Goal: Information Seeking & Learning: Learn about a topic

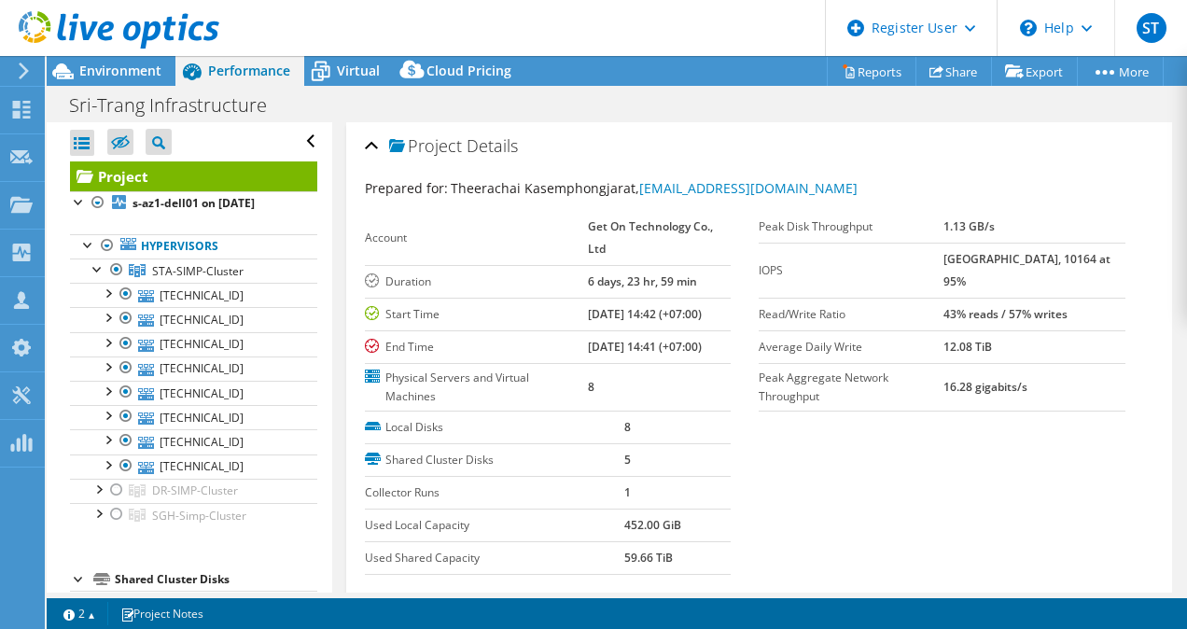
select select "USD"
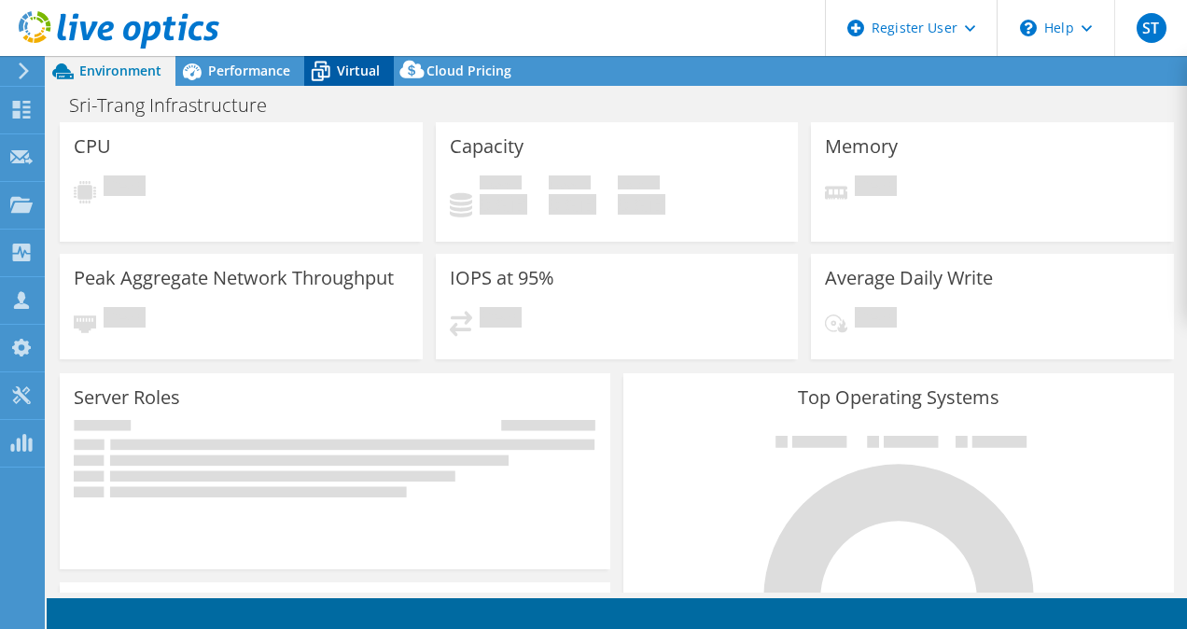
select select "USD"
click at [339, 67] on span "Virtual" at bounding box center [358, 71] width 43 height 18
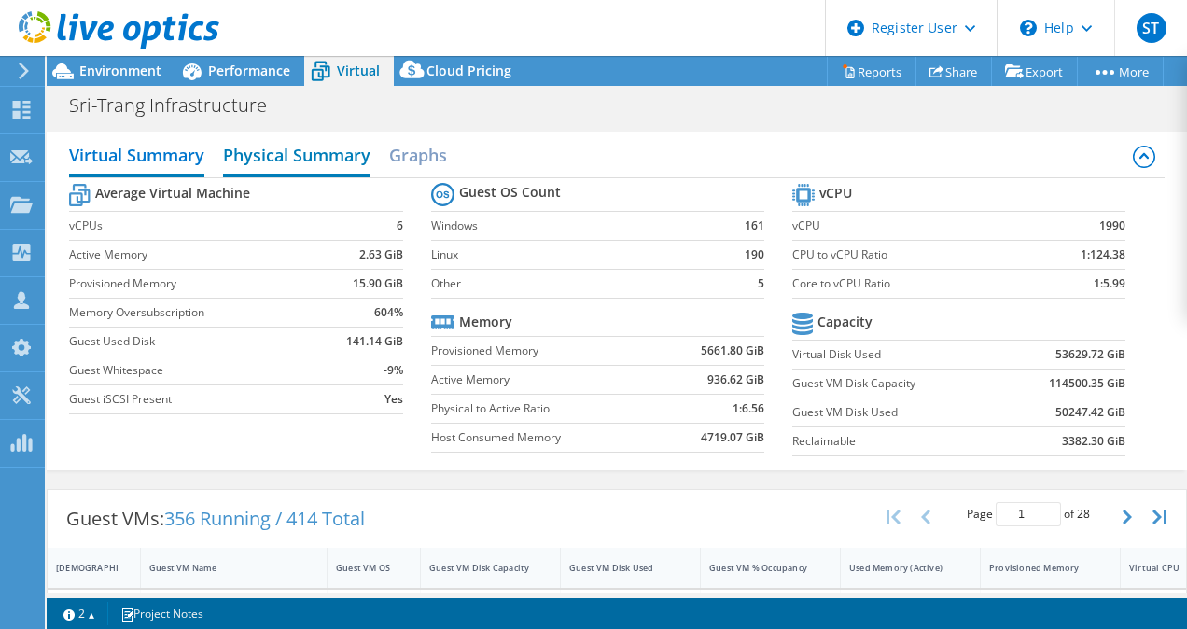
click at [328, 159] on h2 "Physical Summary" at bounding box center [296, 156] width 147 height 41
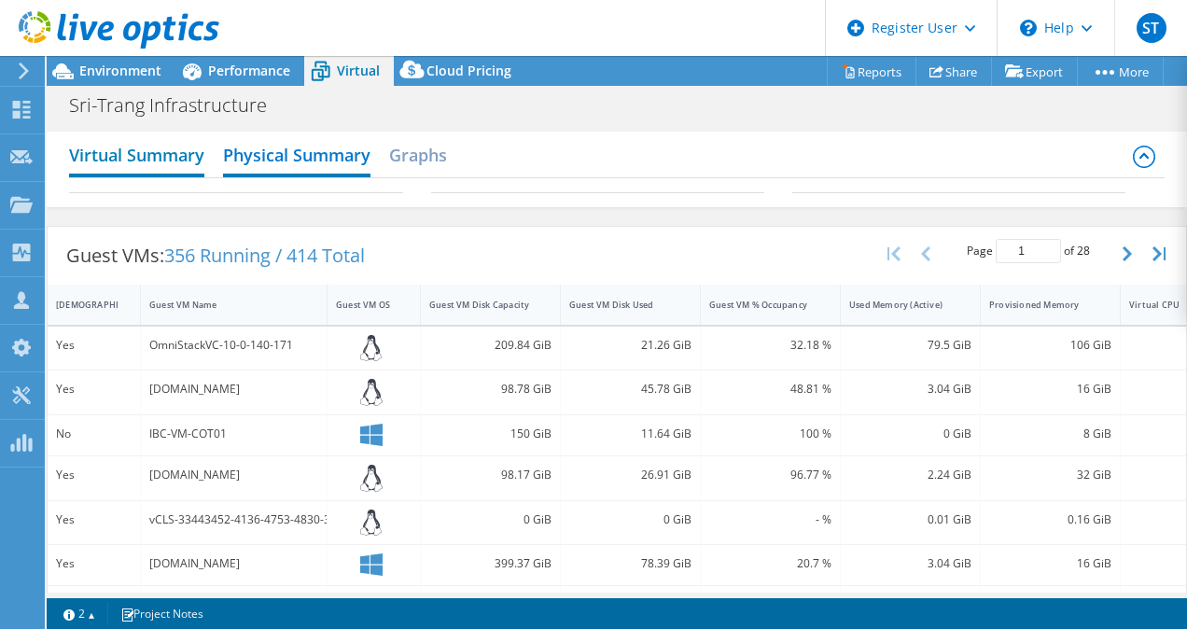
click at [187, 159] on h2 "Virtual Summary" at bounding box center [136, 156] width 135 height 41
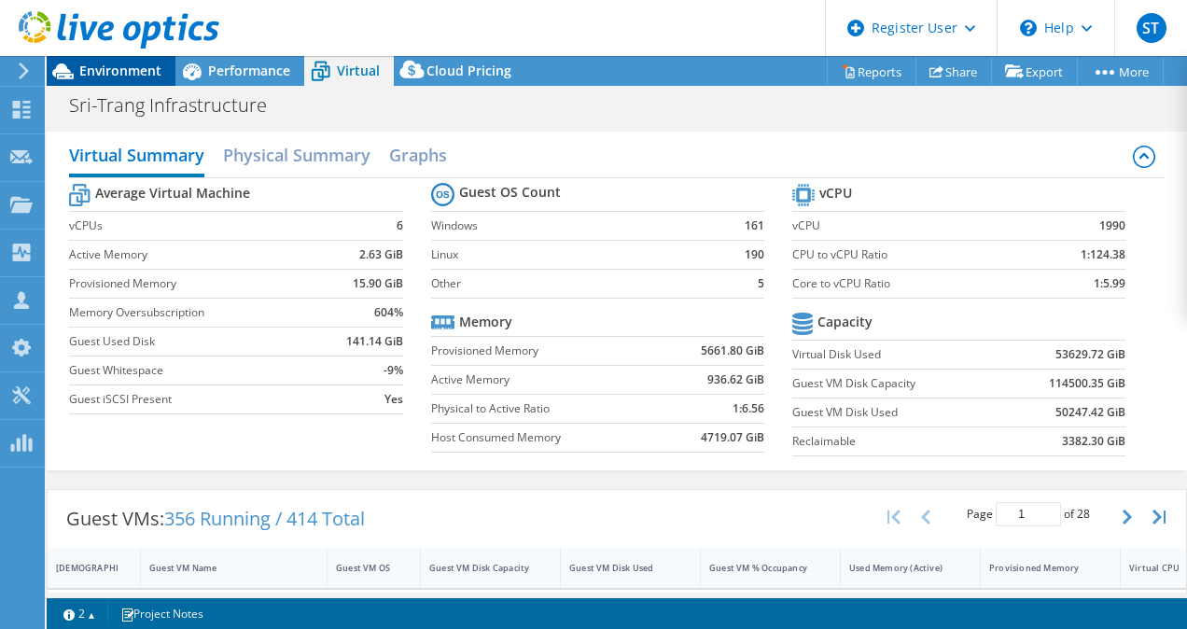
click at [129, 68] on span "Environment" at bounding box center [120, 71] width 82 height 18
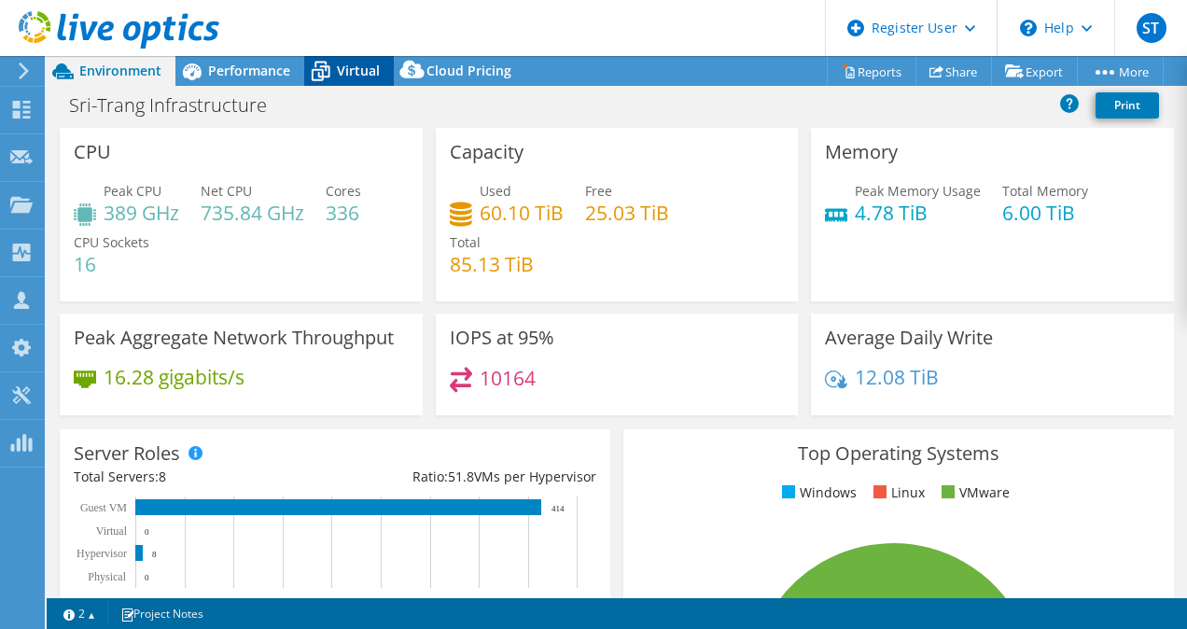
click at [339, 83] on div "Virtual" at bounding box center [349, 71] width 90 height 30
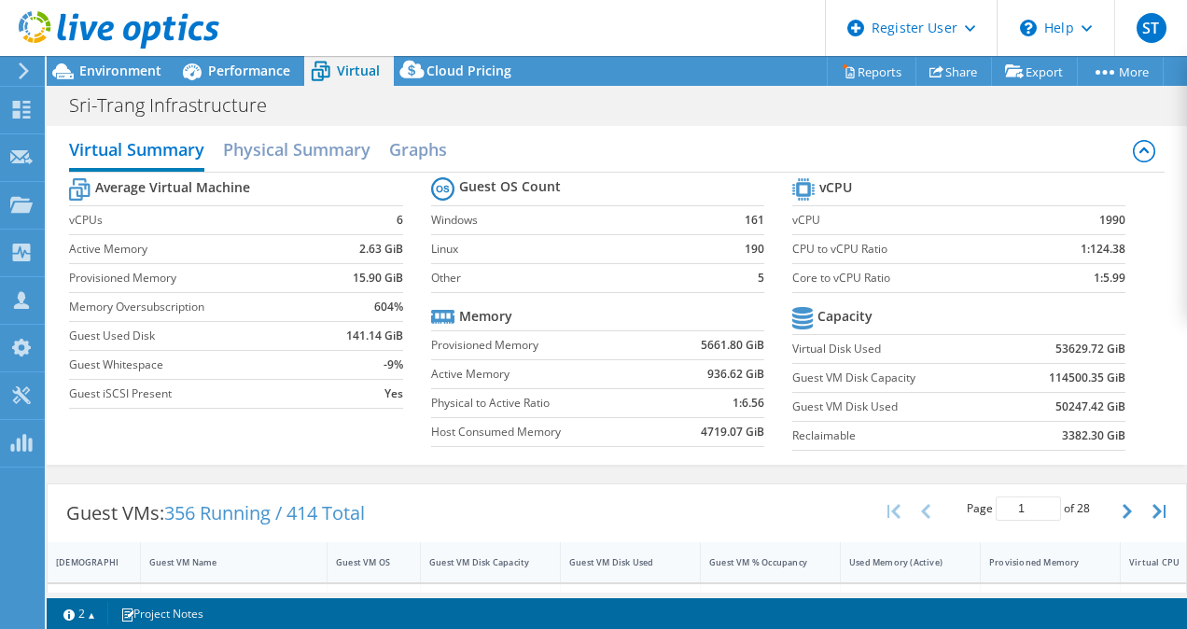
scroll to position [7, 0]
click at [343, 155] on h2 "Physical Summary" at bounding box center [296, 150] width 147 height 41
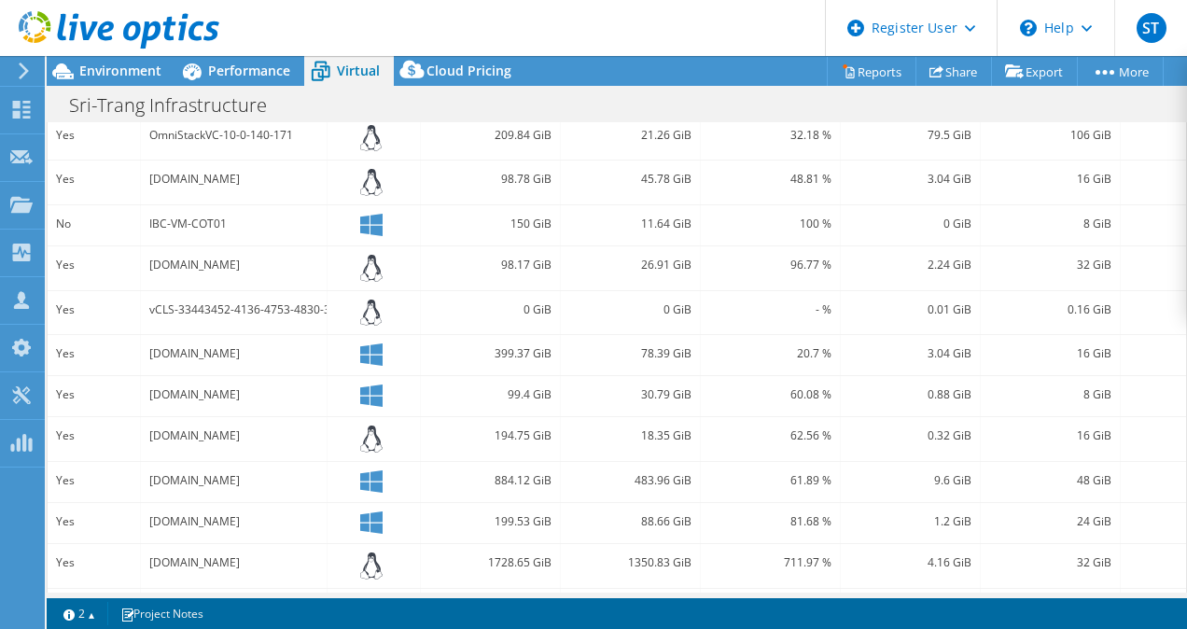
scroll to position [0, 0]
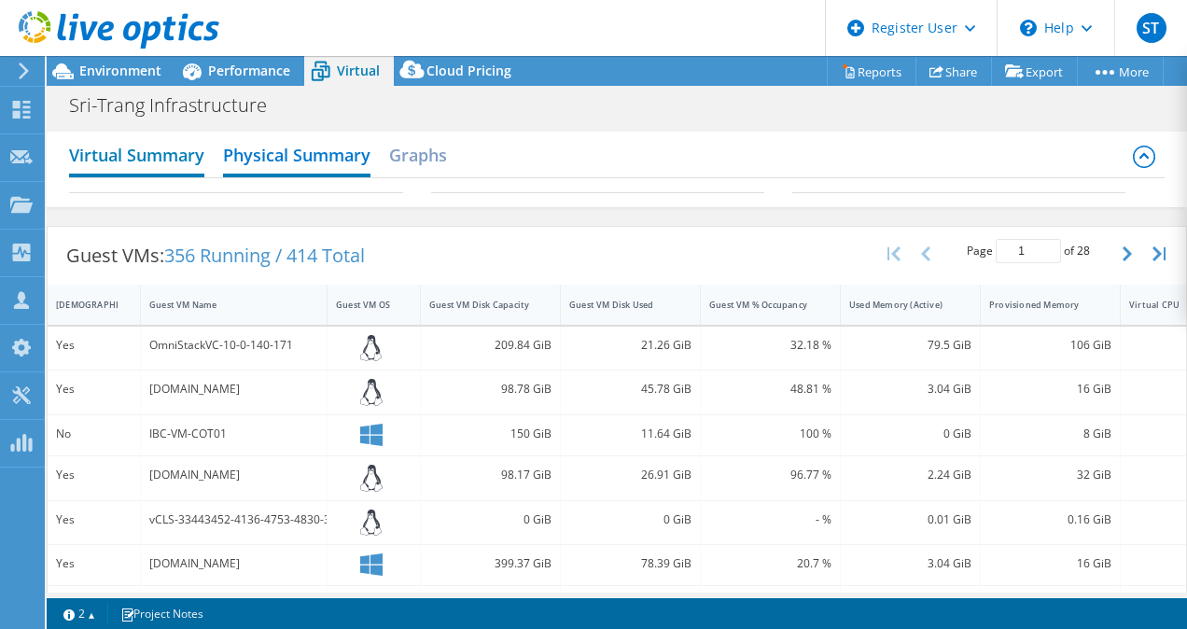
click at [188, 158] on h2 "Virtual Summary" at bounding box center [136, 156] width 135 height 41
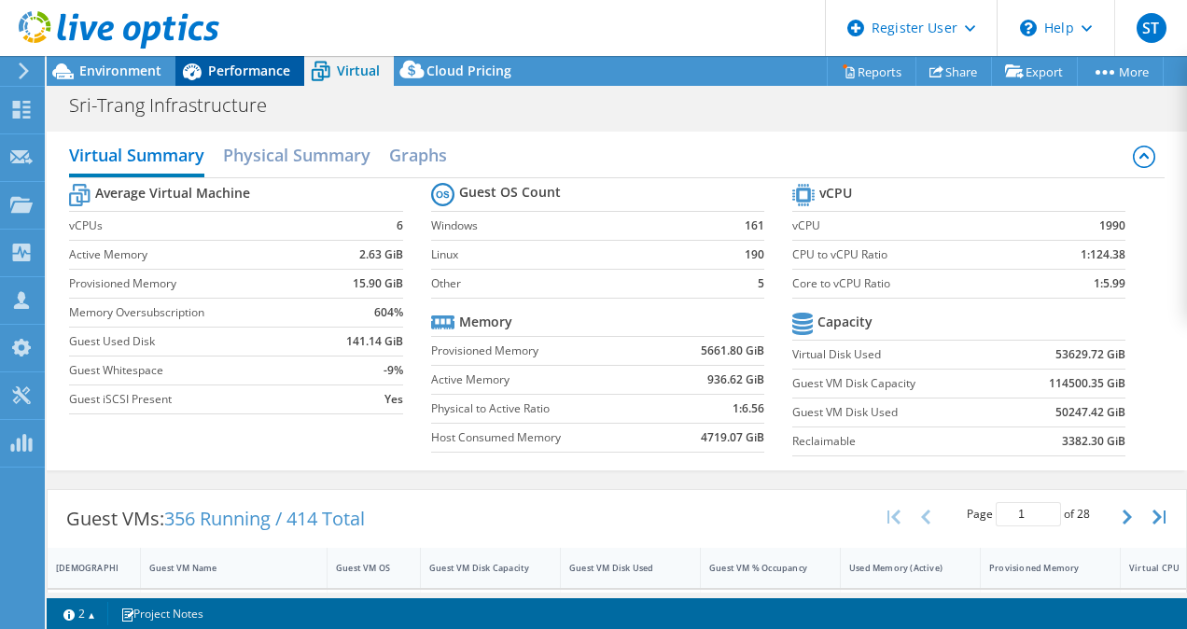
click at [253, 80] on div "Performance" at bounding box center [239, 71] width 129 height 30
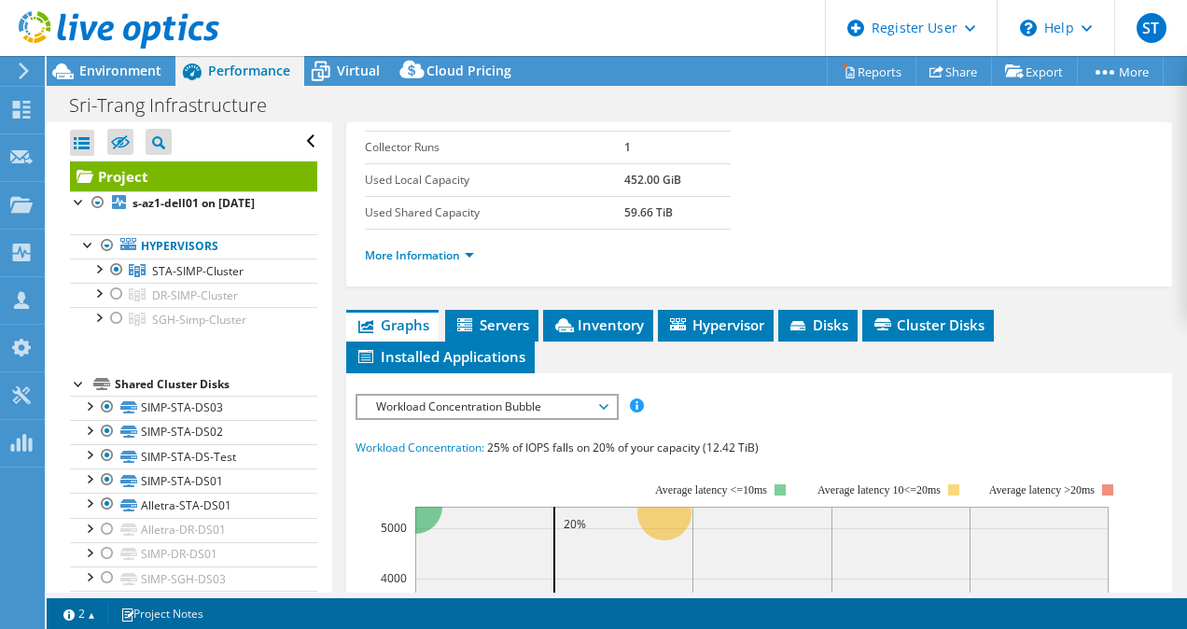
scroll to position [360, 0]
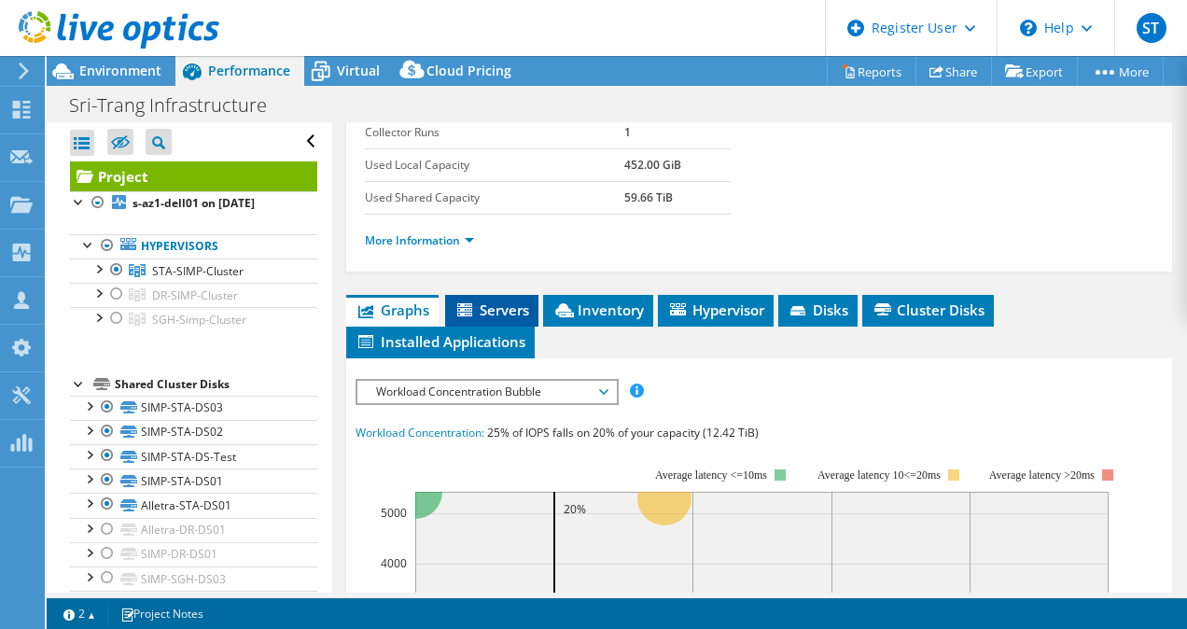
click at [516, 302] on span "Servers" at bounding box center [491, 309] width 75 height 19
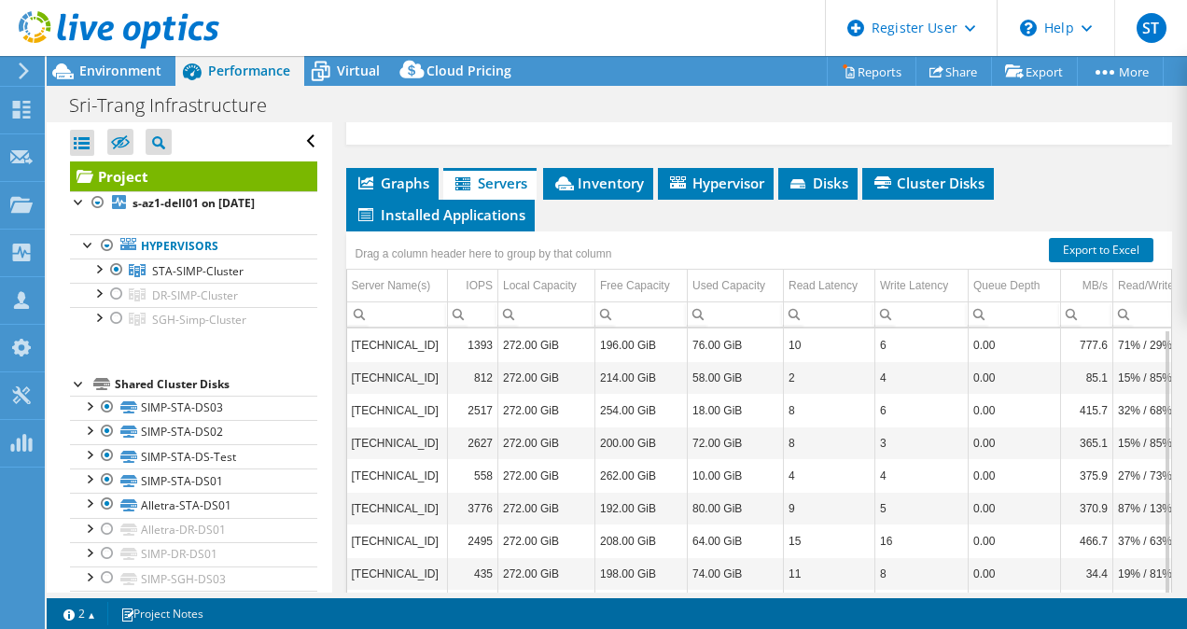
scroll to position [0, 0]
click at [692, 168] on li "Hypervisor" at bounding box center [716, 184] width 116 height 32
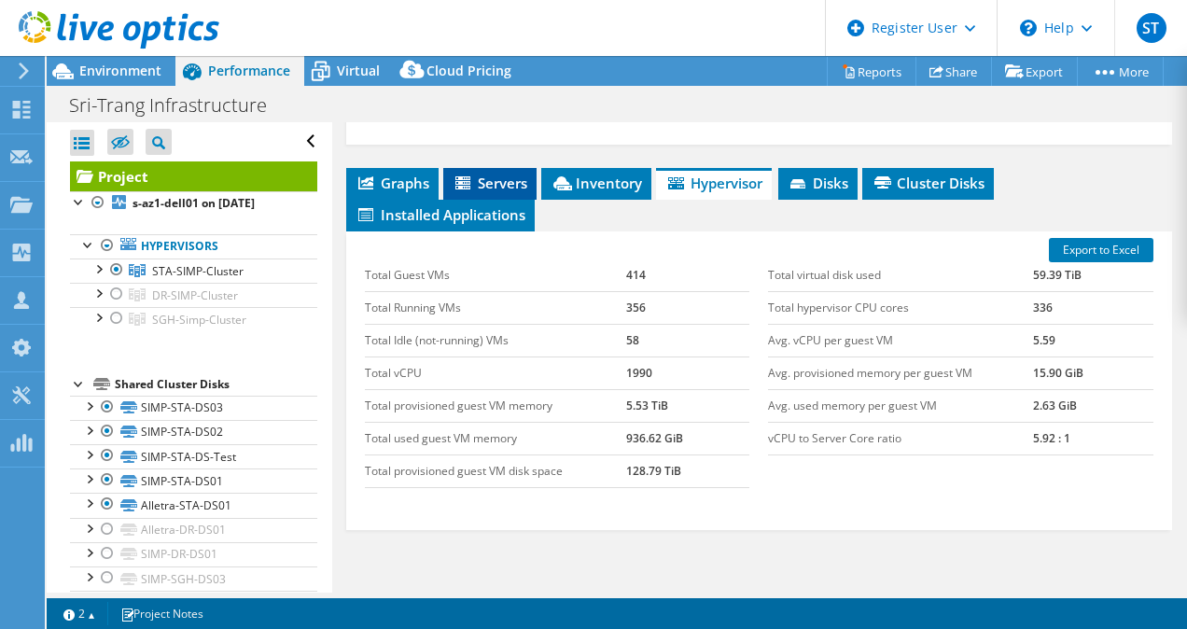
click at [513, 177] on span "Servers" at bounding box center [490, 183] width 75 height 19
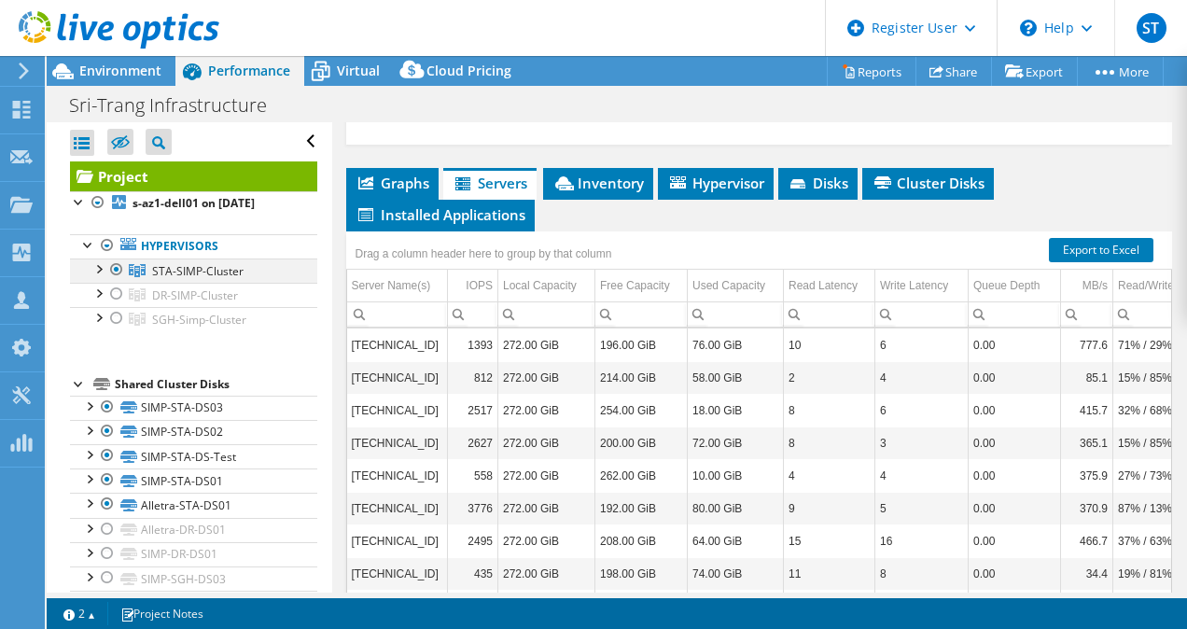
click at [102, 271] on div at bounding box center [98, 267] width 19 height 19
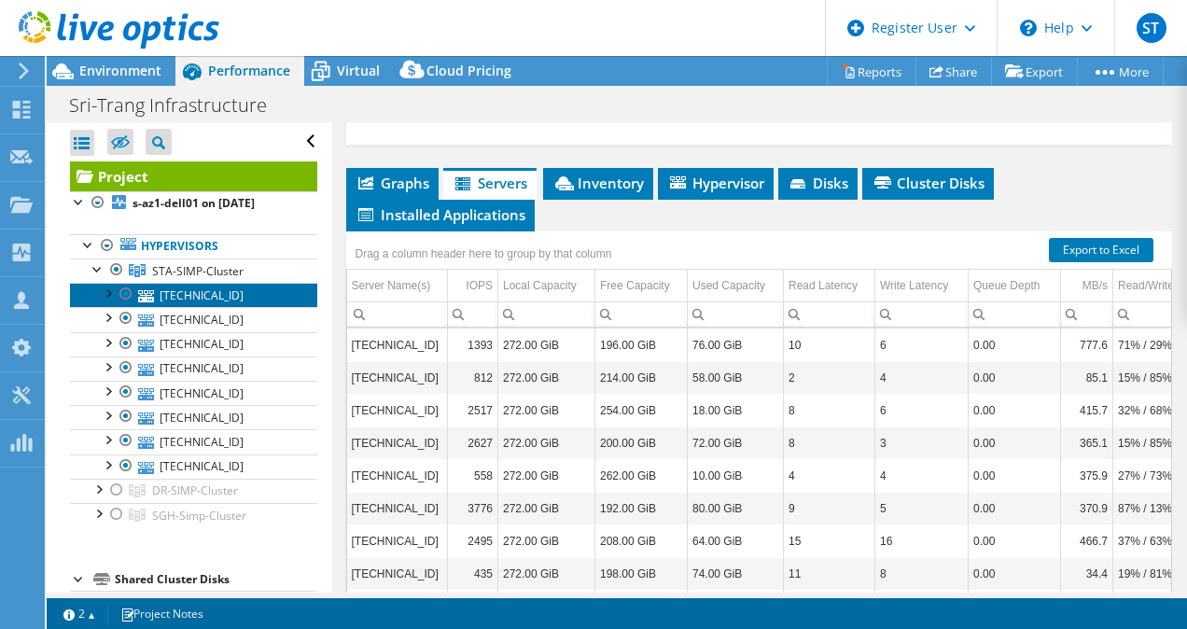
click at [189, 300] on link "10.0.140.151" at bounding box center [193, 295] width 247 height 24
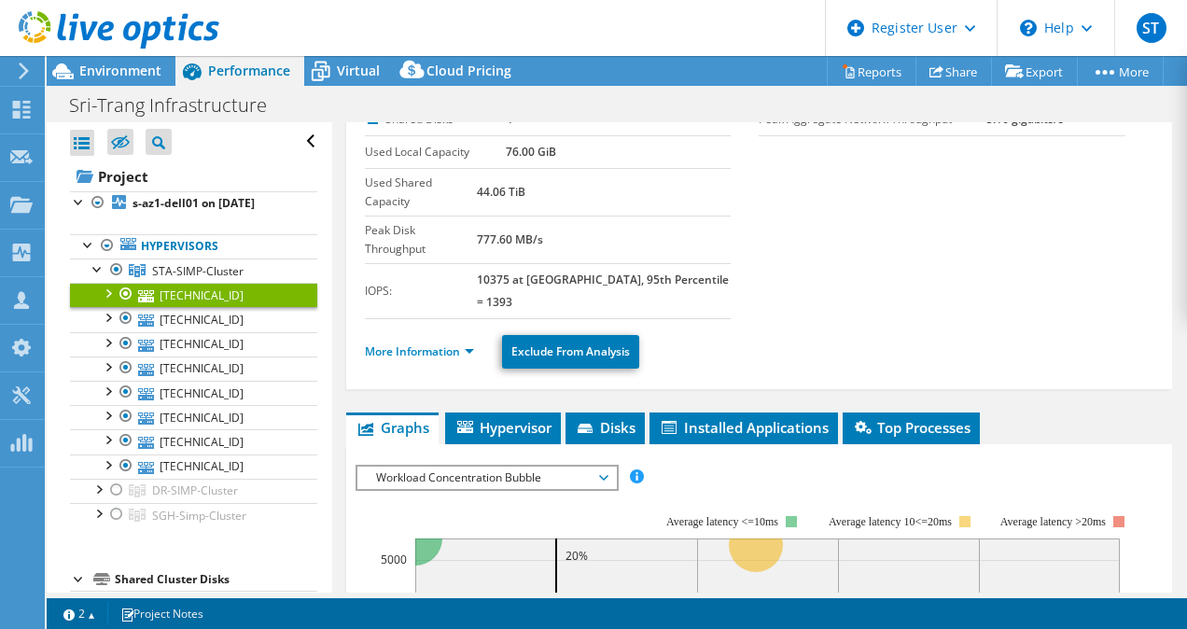
scroll to position [118, 0]
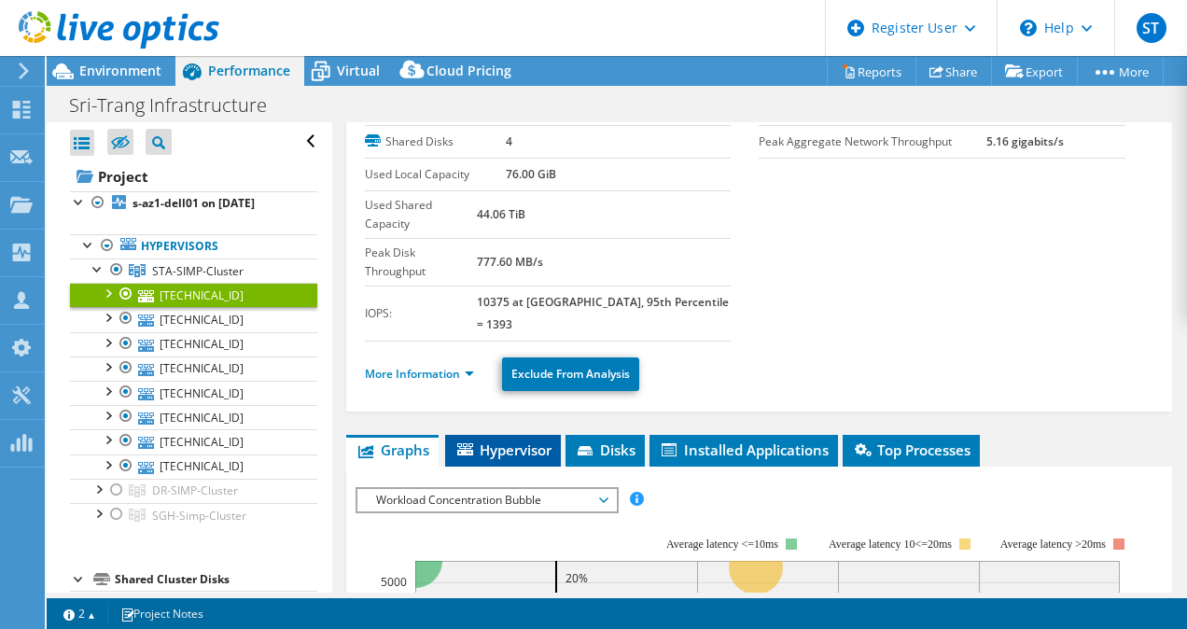
click at [524, 435] on li "Hypervisor" at bounding box center [503, 451] width 116 height 32
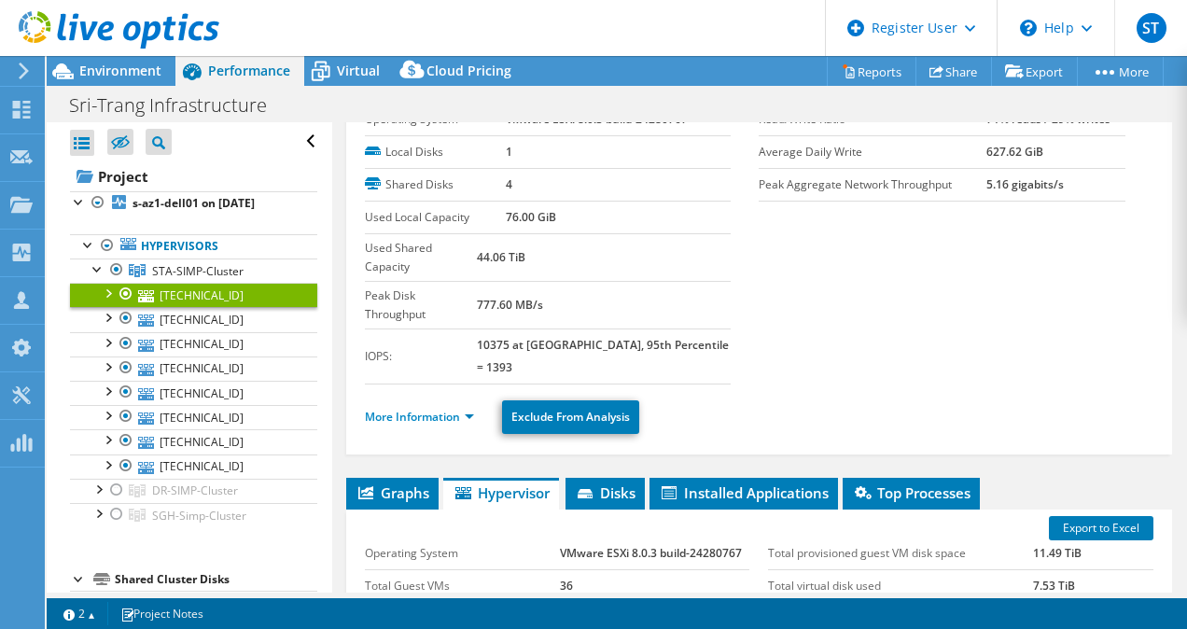
scroll to position [90, 0]
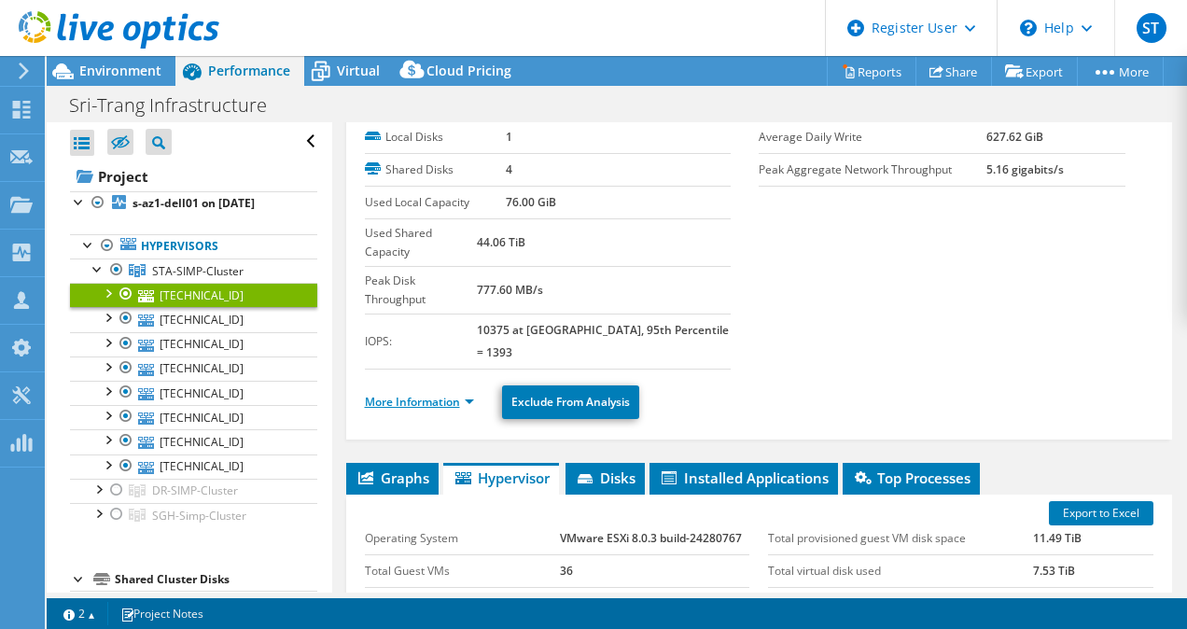
click at [438, 394] on link "More Information" at bounding box center [419, 402] width 109 height 16
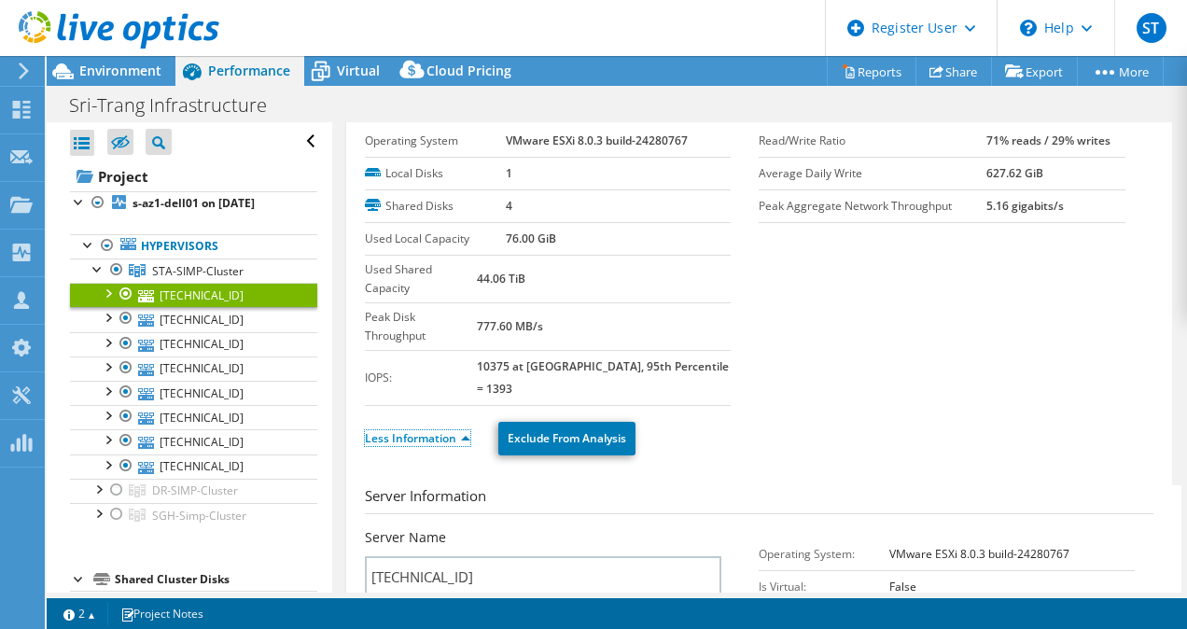
scroll to position [51, 0]
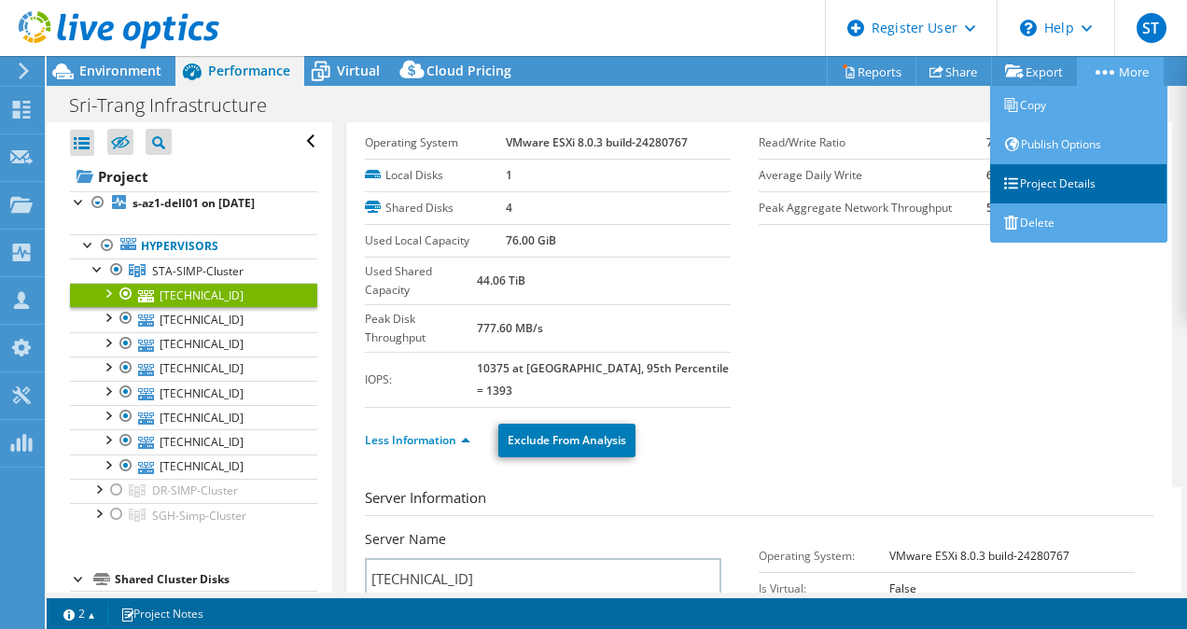
click at [1041, 184] on link "Project Details" at bounding box center [1078, 183] width 177 height 39
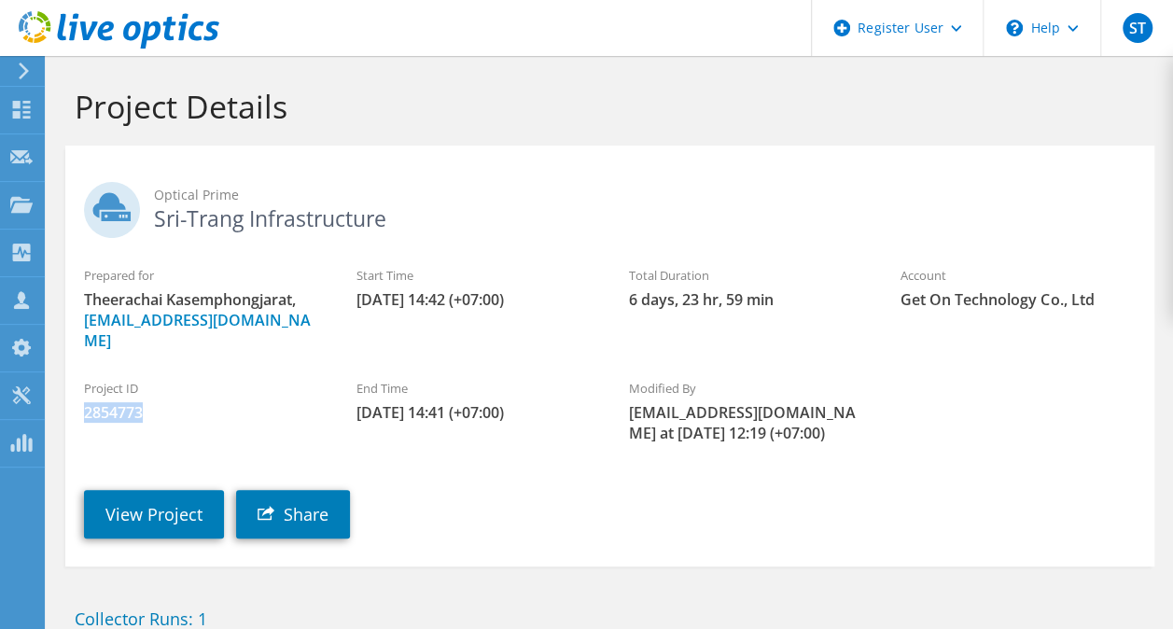
drag, startPoint x: 153, startPoint y: 396, endPoint x: 78, endPoint y: 401, distance: 74.9
click at [78, 401] on div "Project ID 2854773" at bounding box center [201, 401] width 272 height 63
copy span "2854773"
click at [140, 490] on link "View Project" at bounding box center [154, 514] width 140 height 49
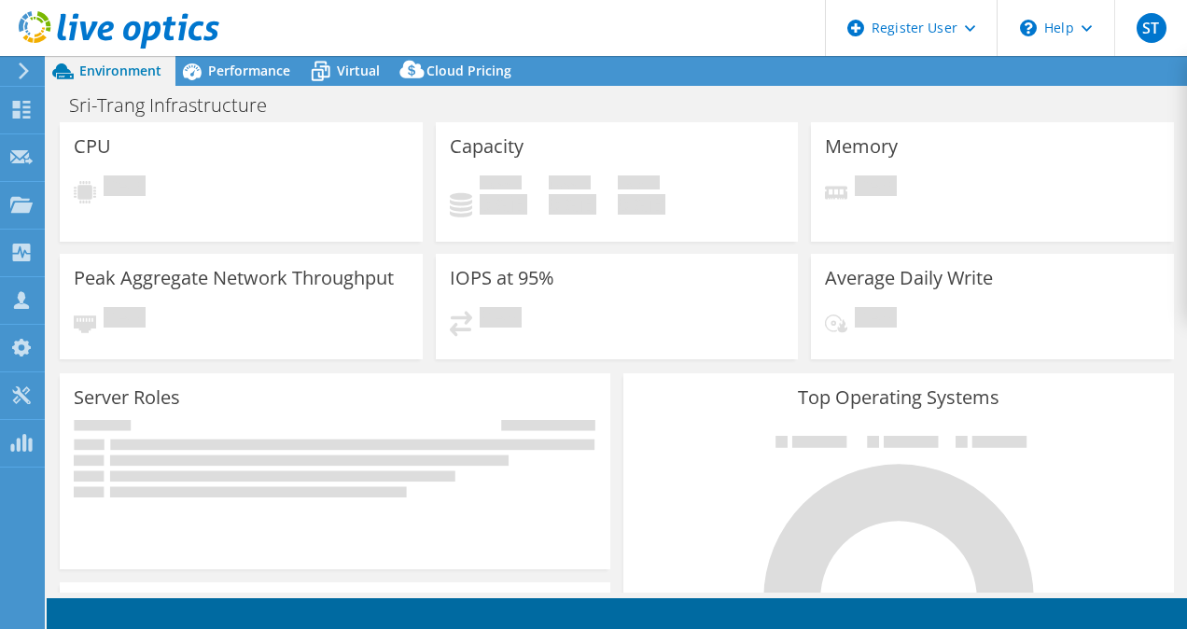
select select "USD"
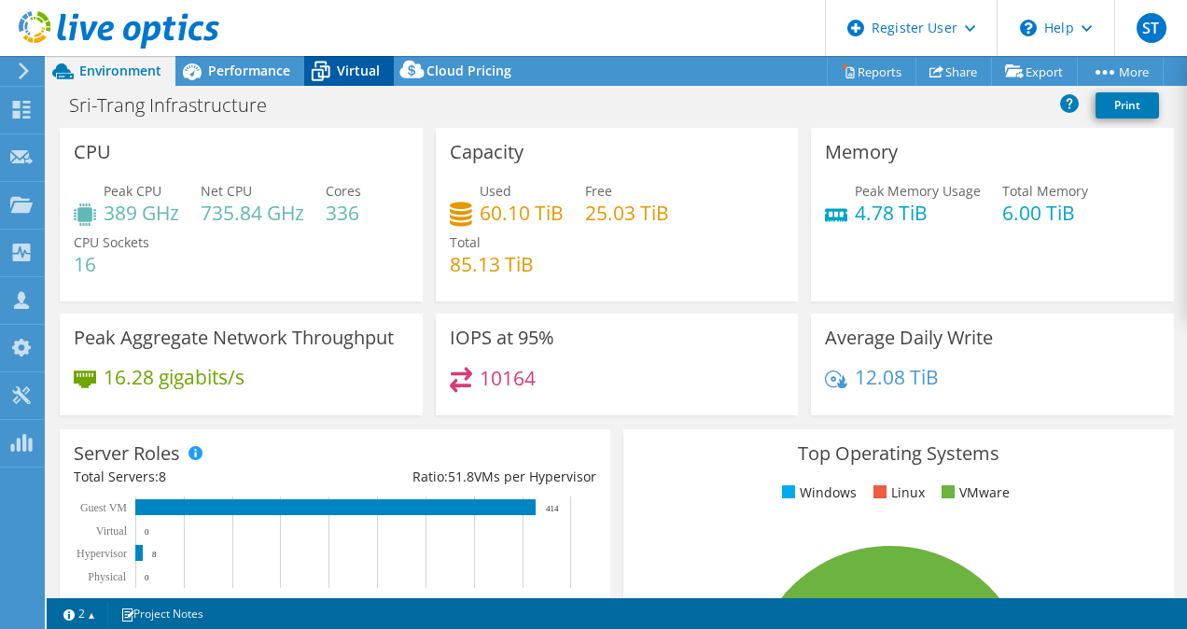
click at [335, 66] on icon at bounding box center [320, 71] width 33 height 33
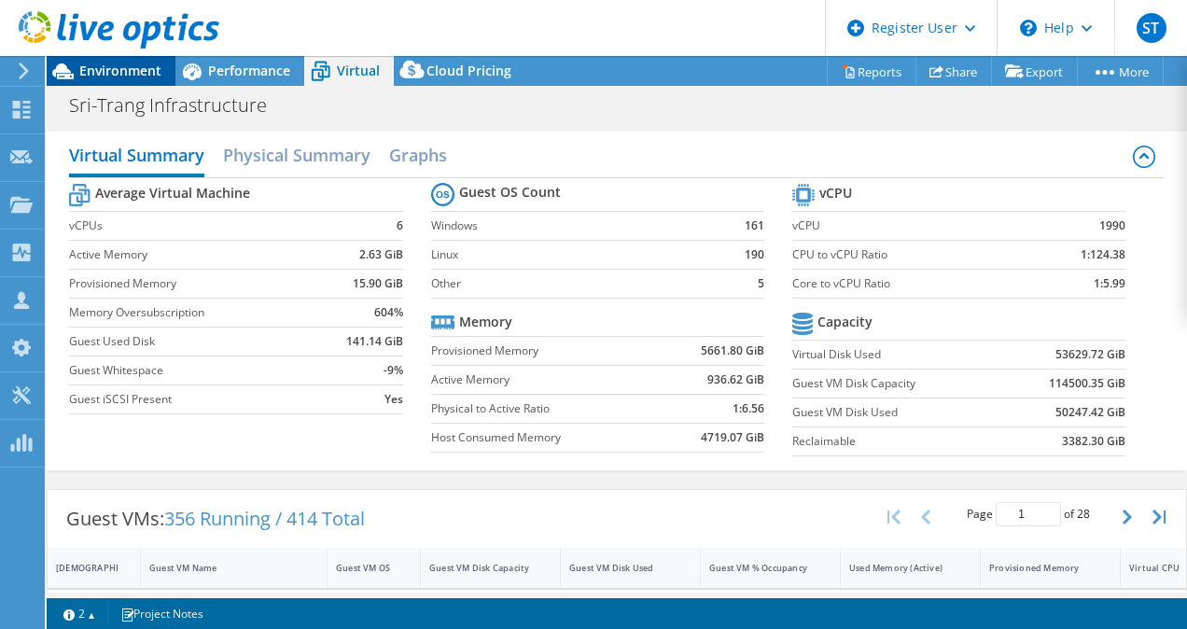
click at [103, 78] on span "Environment" at bounding box center [120, 71] width 82 height 18
